Goal: Navigation & Orientation: Understand site structure

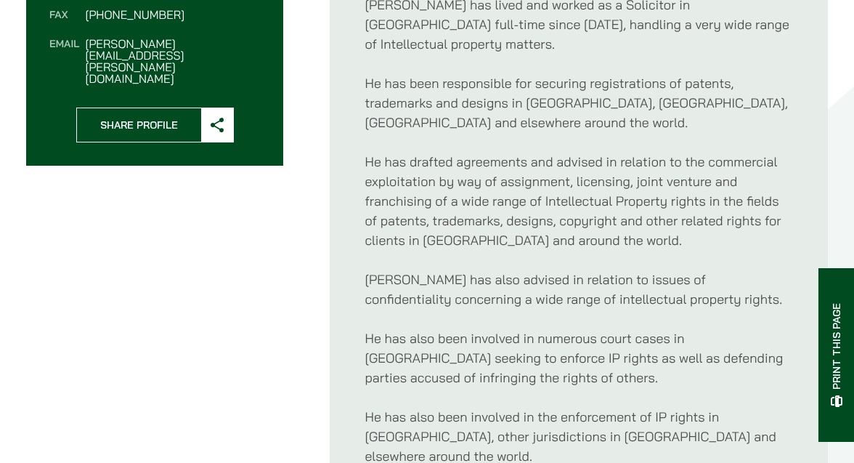
scroll to position [668, 0]
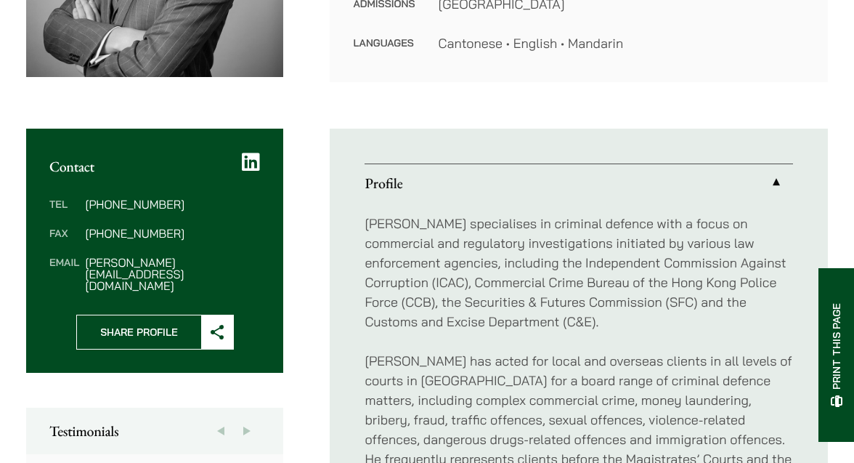
scroll to position [367, 0]
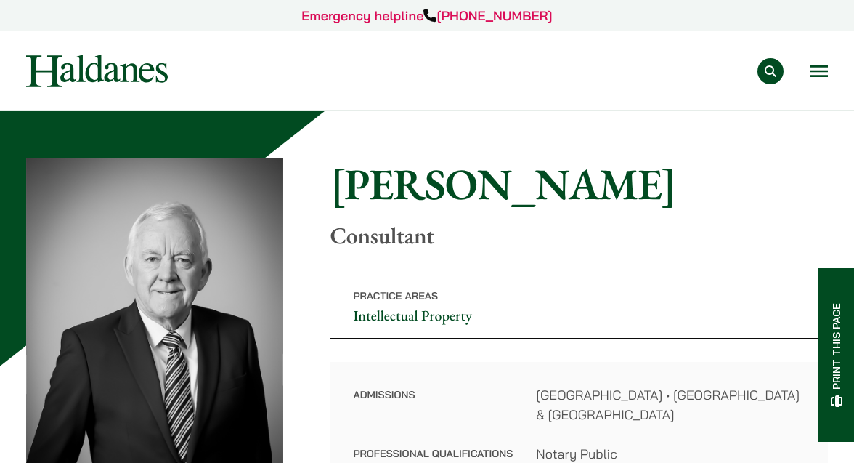
click at [81, 77] on img at bounding box center [97, 70] width 142 height 33
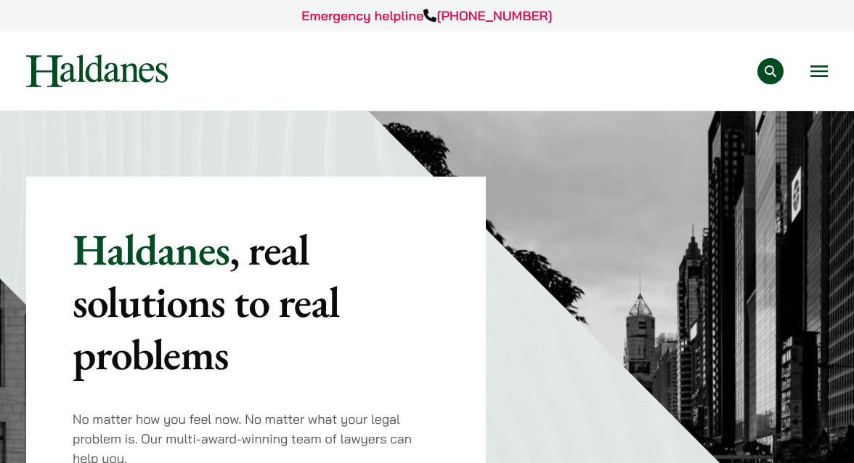
click at [80, 76] on img at bounding box center [97, 70] width 142 height 33
click at [86, 70] on img at bounding box center [97, 70] width 142 height 33
